Goal: Task Accomplishment & Management: Use online tool/utility

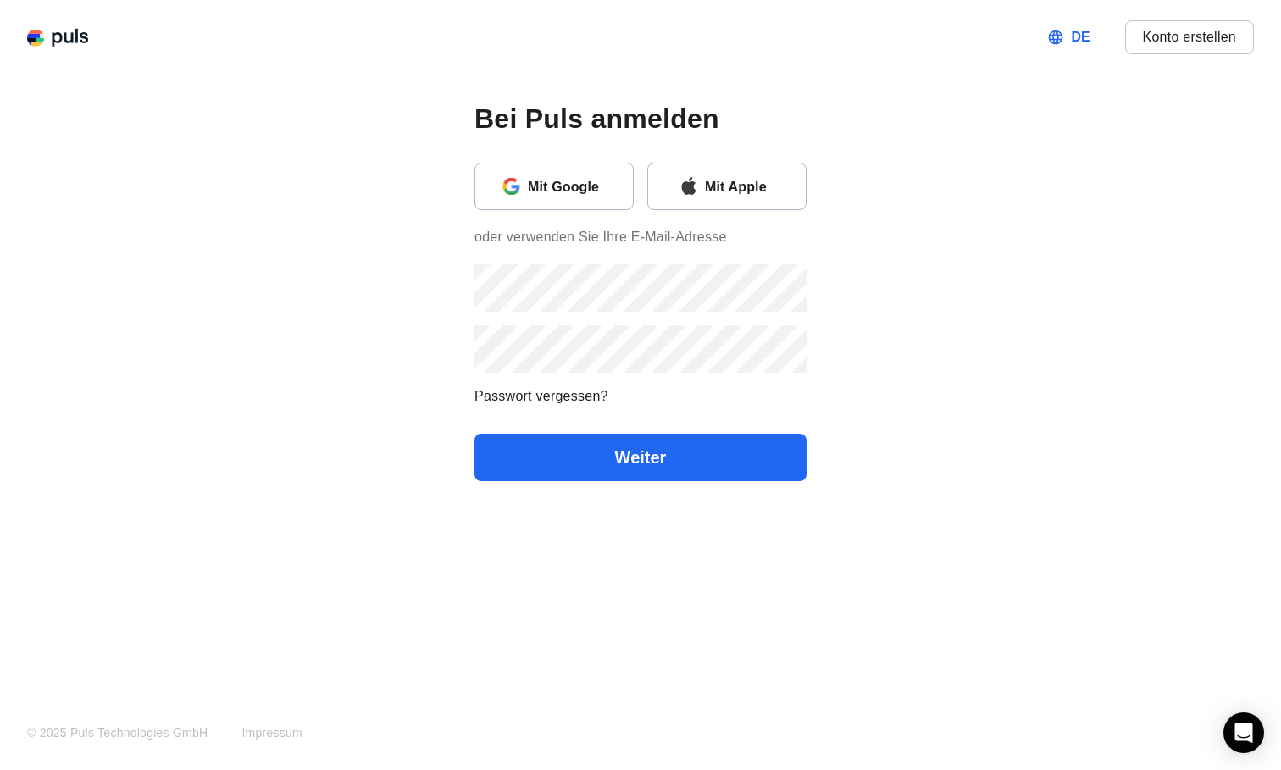
click at [754, 196] on div "Mit Apple" at bounding box center [748, 186] width 87 height 22
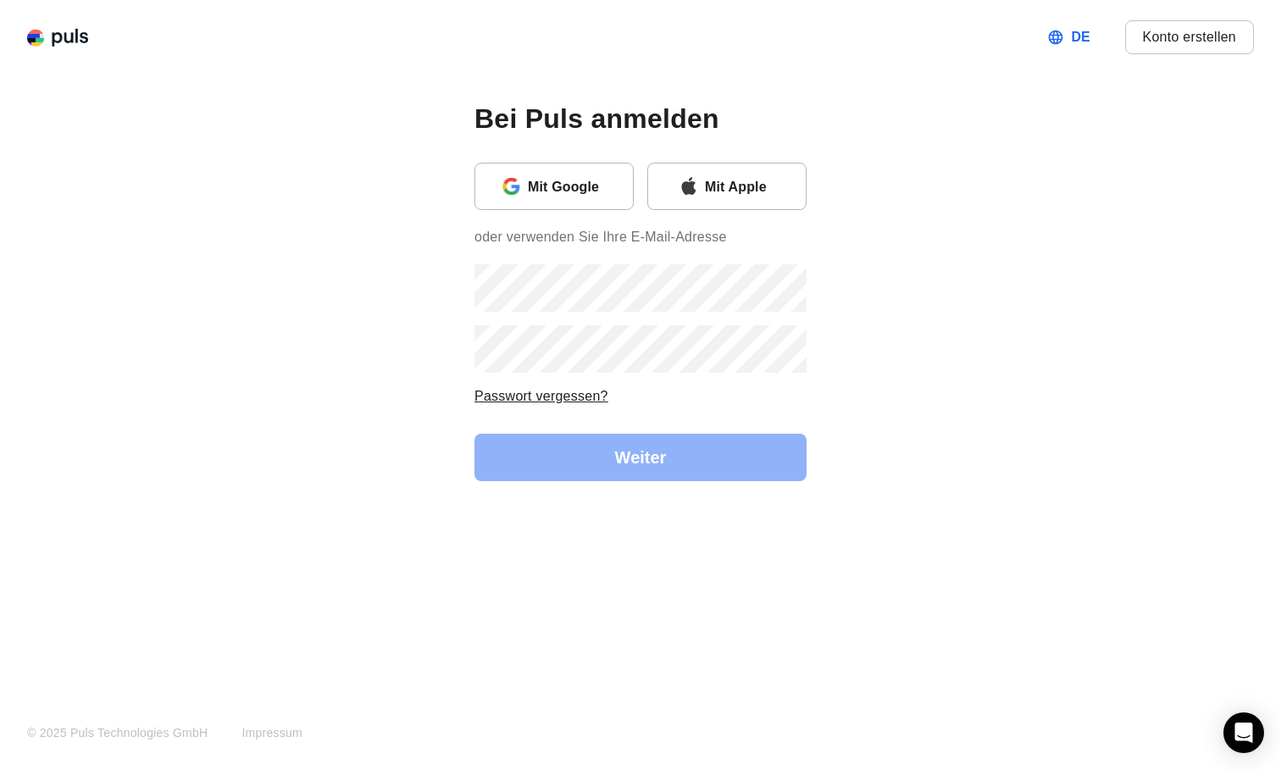
click at [754, 196] on div "Mit Apple" at bounding box center [748, 186] width 87 height 22
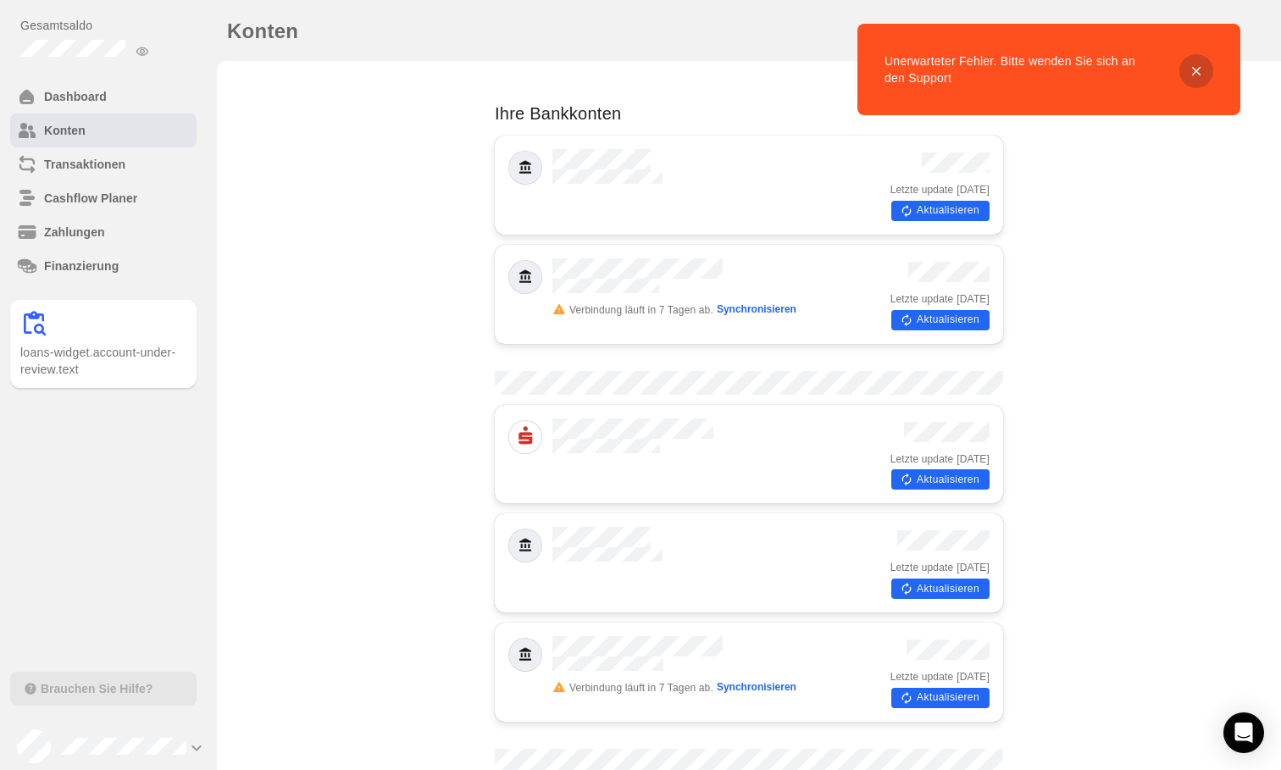
click at [1197, 71] on icon "Close" at bounding box center [1196, 71] width 9 height 9
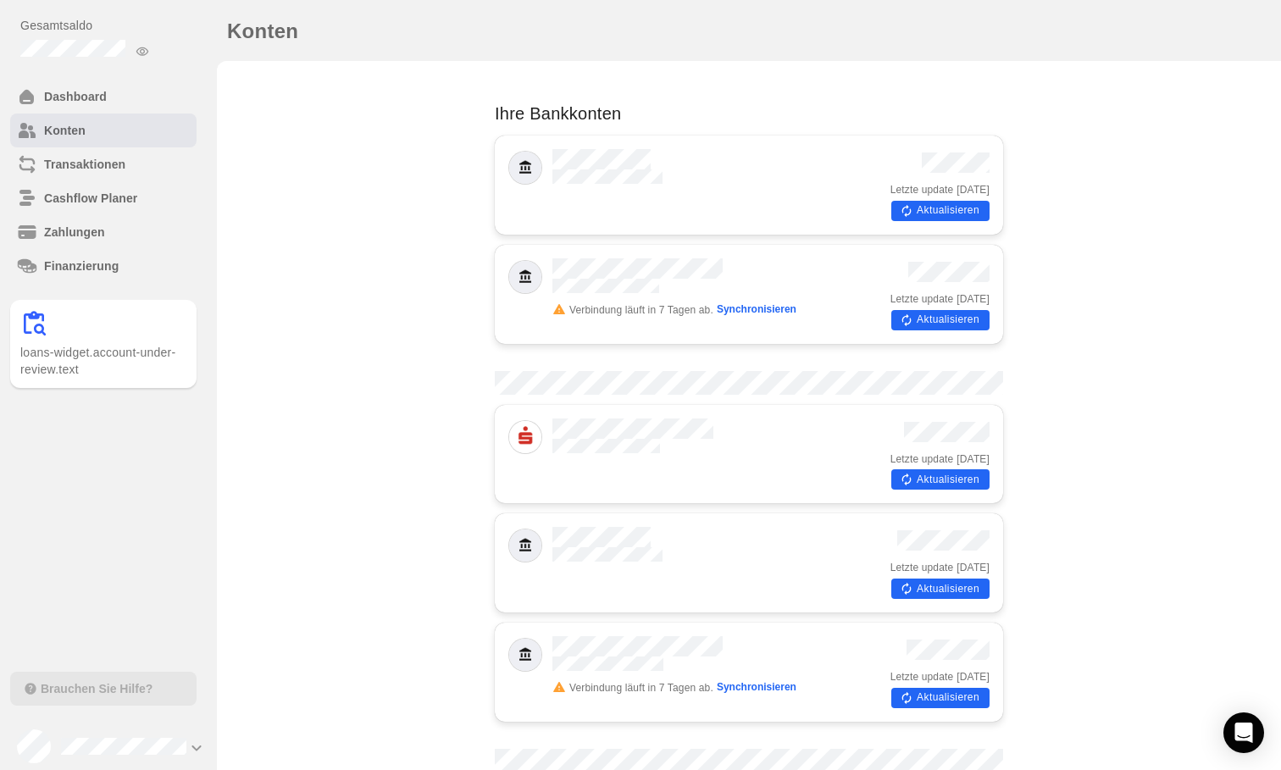
click at [957, 204] on button "Aktualisieren" at bounding box center [940, 211] width 98 height 20
click at [948, 310] on button "Aktualisieren" at bounding box center [940, 320] width 98 height 20
click at [948, 469] on button "Aktualisieren" at bounding box center [940, 479] width 98 height 20
click at [936, 579] on button "Aktualisieren" at bounding box center [940, 589] width 98 height 20
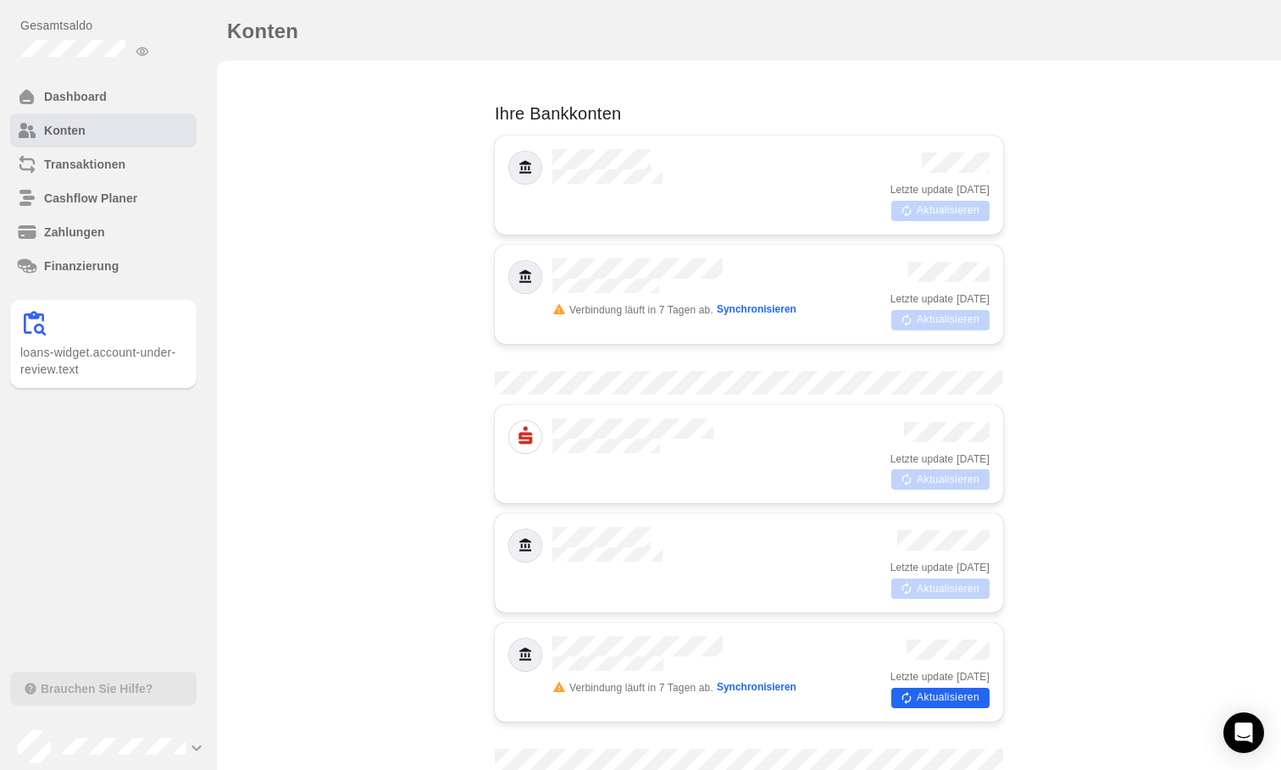
scroll to position [319, 0]
click at [963, 688] on button "Aktualisieren" at bounding box center [940, 698] width 98 height 20
drag, startPoint x: 966, startPoint y: 296, endPoint x: 951, endPoint y: 325, distance: 33.4
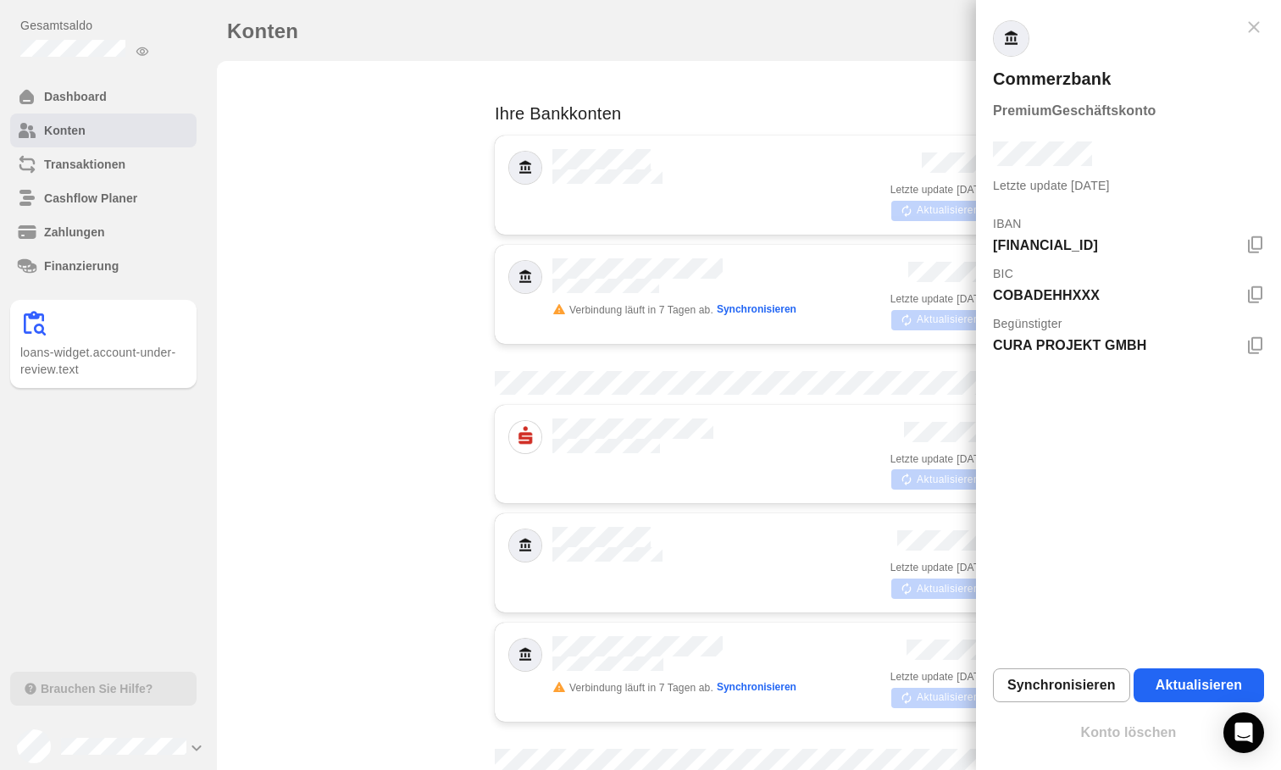
click at [940, 401] on div at bounding box center [640, 385] width 1281 height 770
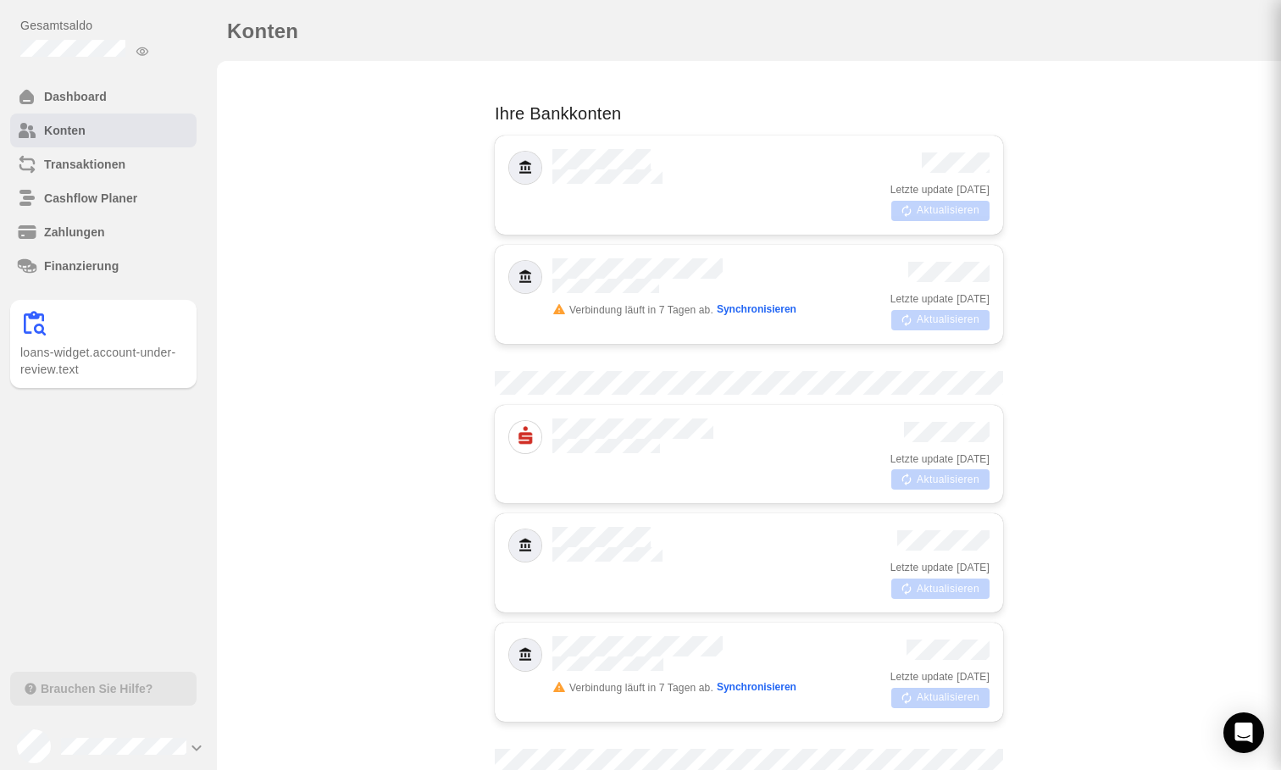
drag, startPoint x: 943, startPoint y: 488, endPoint x: 938, endPoint y: 514, distance: 25.9
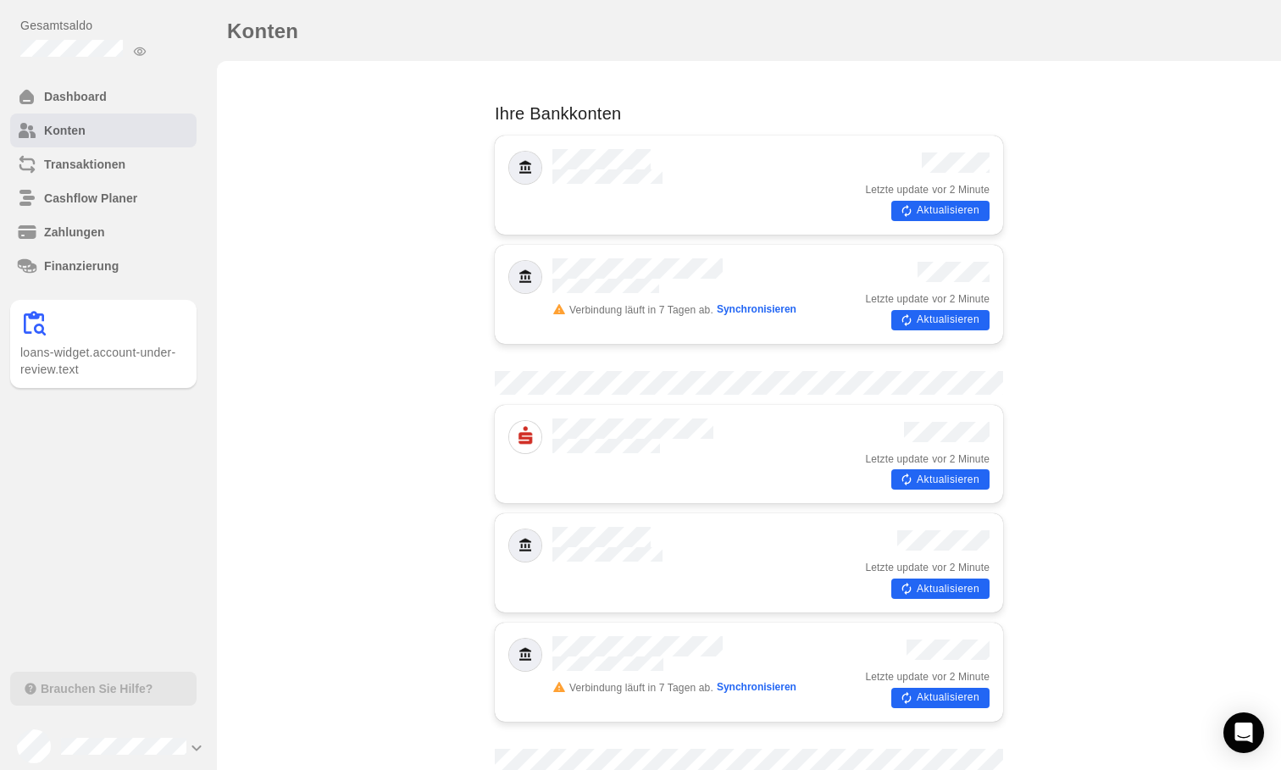
scroll to position [0, 0]
